Goal: Information Seeking & Learning: Learn about a topic

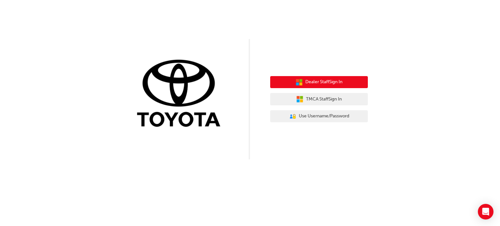
click at [338, 82] on span "Dealer Staff Sign In" at bounding box center [323, 81] width 37 height 7
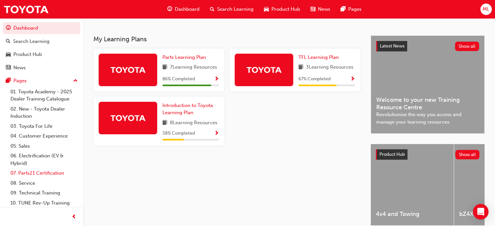
click at [43, 173] on link "07. Parts21 Certification" at bounding box center [44, 173] width 73 height 10
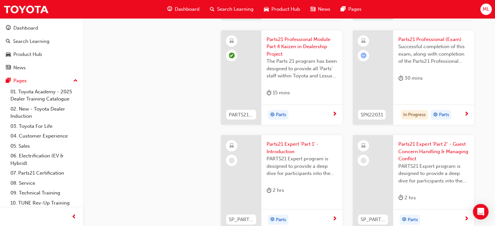
scroll to position [1205, 0]
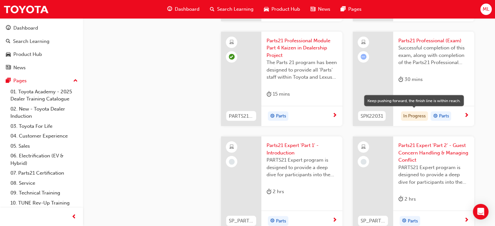
click at [416, 115] on div "In Progress" at bounding box center [414, 116] width 27 height 10
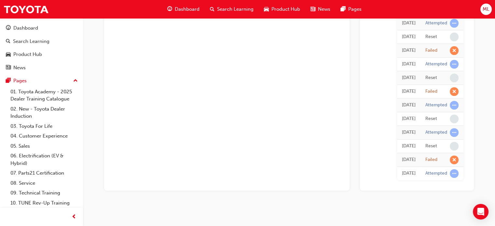
scroll to position [10, 0]
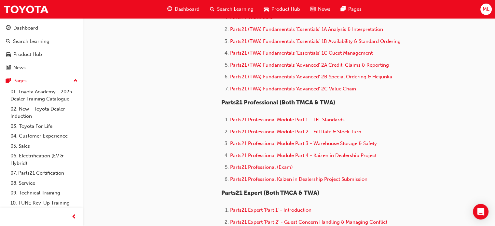
scroll to position [391, 0]
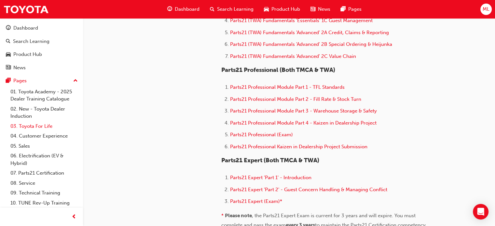
click at [35, 126] on link "03. Toyota For Life" at bounding box center [44, 126] width 73 height 10
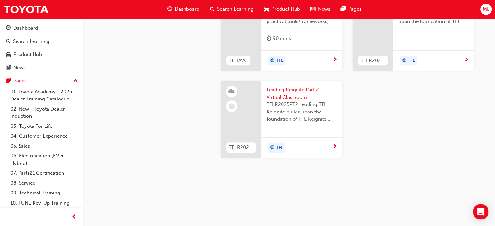
scroll to position [762, 0]
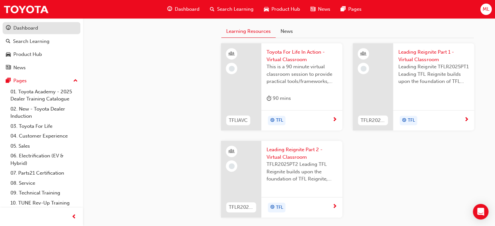
click at [32, 31] on div "Dashboard" at bounding box center [25, 27] width 25 height 7
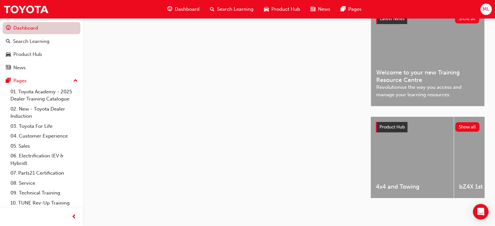
scroll to position [162, 0]
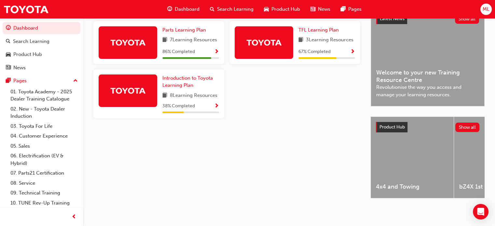
click at [354, 49] on span "Show Progress" at bounding box center [352, 52] width 5 height 6
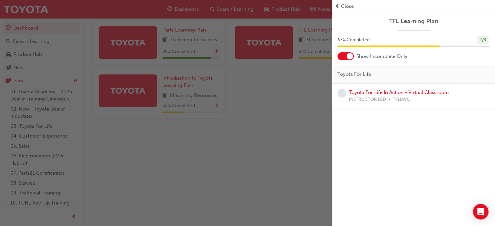
drag, startPoint x: 306, startPoint y: 117, endPoint x: 352, endPoint y: 81, distance: 58.5
click at [309, 114] on div "button" at bounding box center [166, 113] width 332 height 226
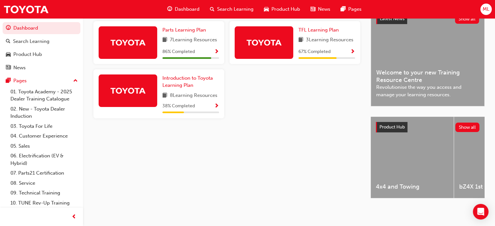
click at [217, 49] on span "Show Progress" at bounding box center [216, 52] width 5 height 6
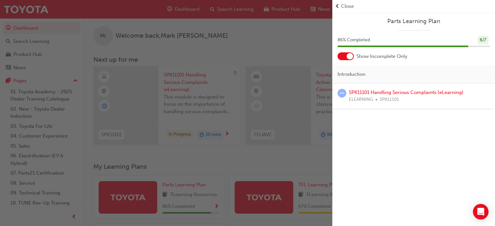
scroll to position [0, 0]
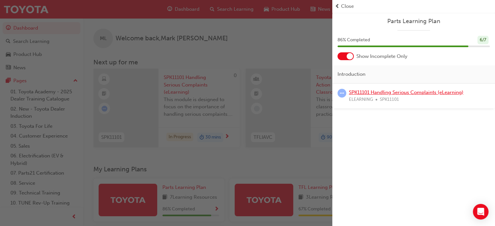
click at [438, 93] on link "SPK11101 Handling Serious Complaints (eLearning)" at bounding box center [406, 93] width 115 height 6
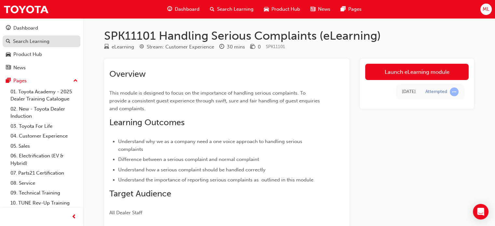
click at [42, 43] on div "Search Learning" at bounding box center [31, 41] width 36 height 7
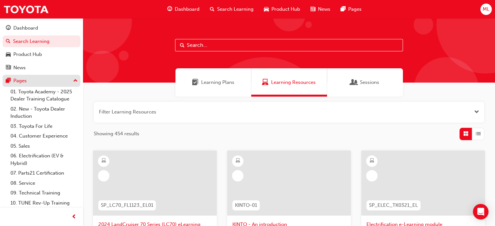
click at [23, 81] on div "Pages" at bounding box center [19, 80] width 13 height 7
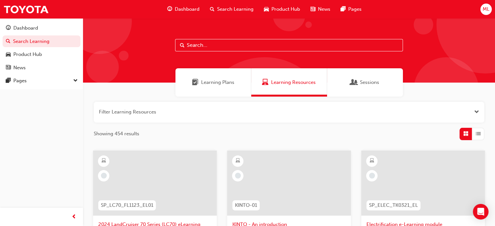
click at [185, 10] on span "Dashboard" at bounding box center [187, 9] width 25 height 7
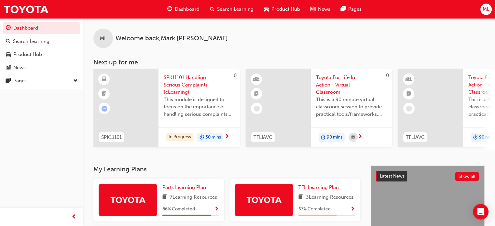
click at [229, 11] on span "Search Learning" at bounding box center [235, 9] width 36 height 7
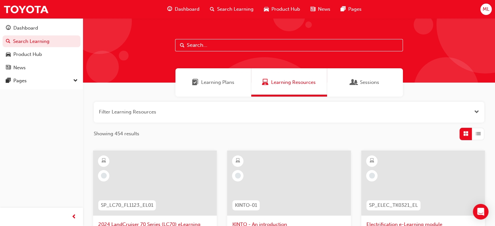
click at [168, 10] on span "guage-icon" at bounding box center [169, 9] width 5 height 8
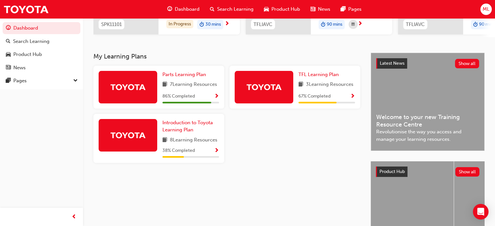
scroll to position [98, 0]
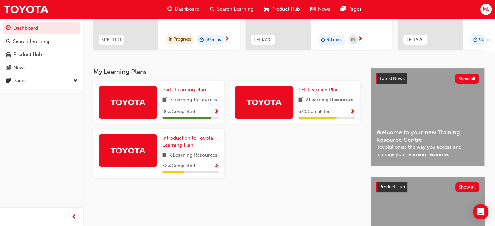
click at [274, 151] on div at bounding box center [295, 156] width 136 height 54
click at [267, 160] on div at bounding box center [295, 156] width 136 height 54
